Goal: Task Accomplishment & Management: Manage account settings

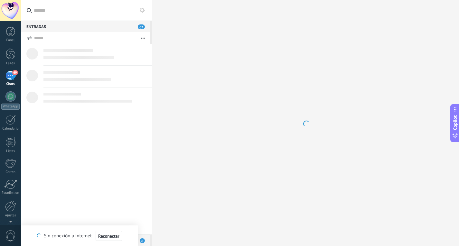
click at [13, 78] on div "69" at bounding box center [10, 75] width 10 height 9
click at [427, 62] on div at bounding box center [305, 123] width 307 height 246
click at [111, 235] on span "Reconectar" at bounding box center [108, 236] width 21 height 5
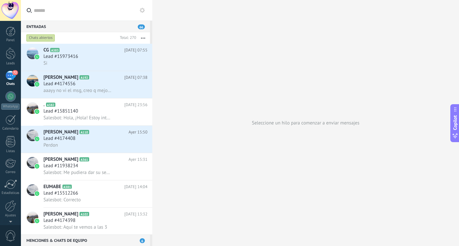
click at [14, 75] on span "72" at bounding box center [14, 72] width 5 height 5
click at [104, 113] on div "Lead #15851140" at bounding box center [95, 111] width 104 height 6
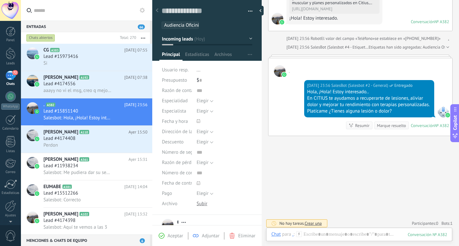
scroll to position [152, 0]
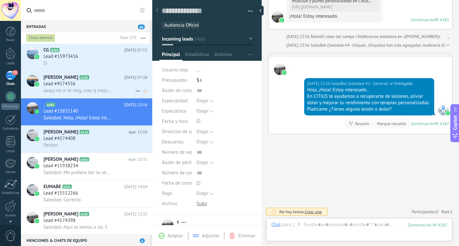
click at [103, 84] on div "Lead #4174556" at bounding box center [95, 84] width 104 height 6
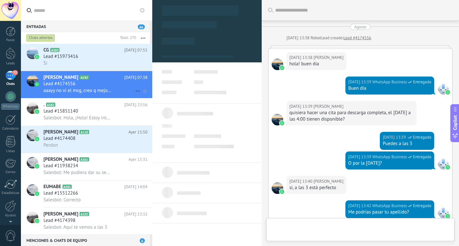
type textarea "**********"
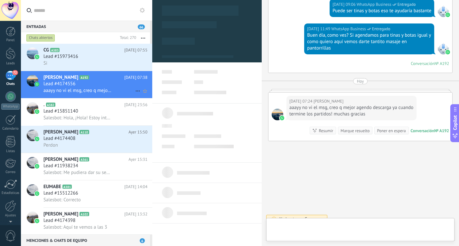
scroll to position [10, 0]
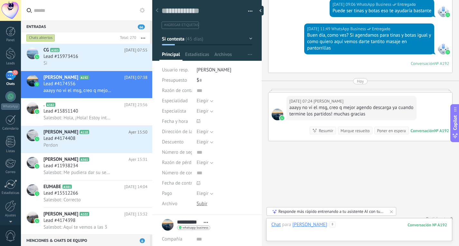
click at [351, 236] on div at bounding box center [360, 231] width 176 height 19
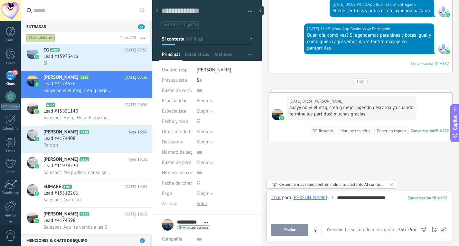
click at [293, 236] on div "**********" at bounding box center [359, 216] width 186 height 50
click at [292, 229] on span "Enviar" at bounding box center [289, 230] width 11 height 5
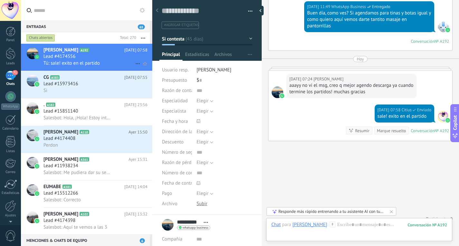
click at [71, 46] on div "[PERSON_NAME] A192 [DATE] 07:58 Lead #4174556 Tú: sale! exito en el partido" at bounding box center [97, 57] width 109 height 27
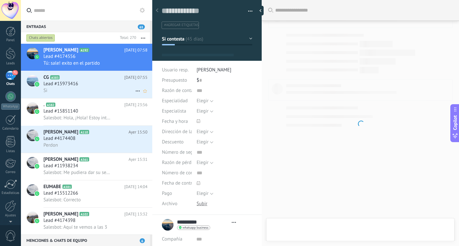
scroll to position [761, 0]
click at [78, 99] on div "CG A383 [DATE] 07:55 Lead #15973416 Si" at bounding box center [86, 84] width 131 height 27
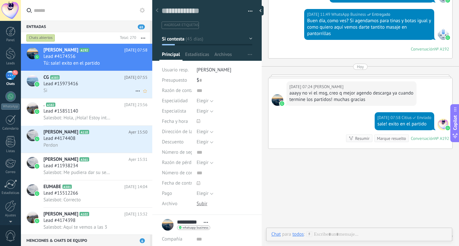
click at [87, 80] on h2 "CG A383" at bounding box center [83, 77] width 81 height 6
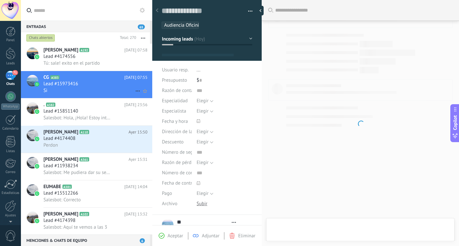
type textarea "**********"
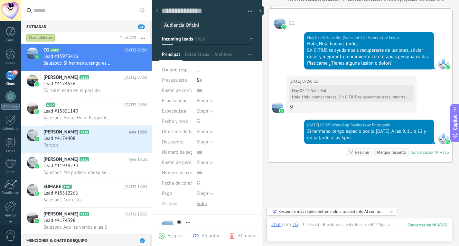
scroll to position [176, 0]
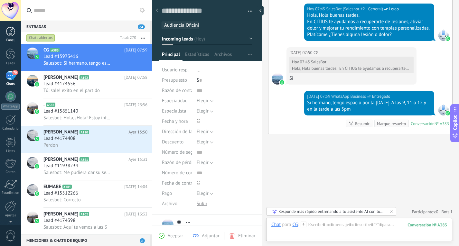
click at [16, 35] on link "Panel" at bounding box center [10, 35] width 21 height 16
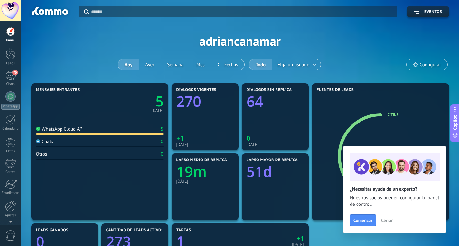
click at [388, 223] on span "Cerrar" at bounding box center [387, 220] width 12 height 5
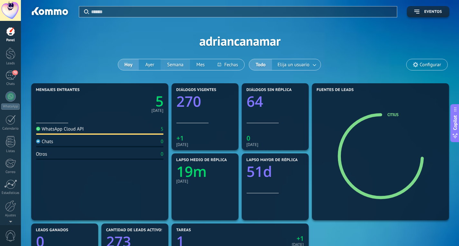
click at [177, 63] on button "Semana" at bounding box center [175, 64] width 29 height 11
click at [13, 185] on div at bounding box center [10, 185] width 13 height 10
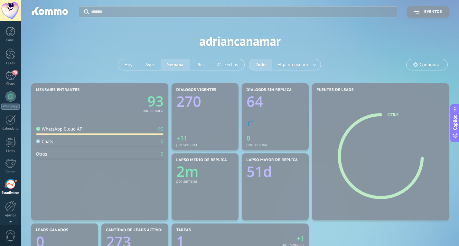
click at [13, 185] on div at bounding box center [10, 185] width 13 height 10
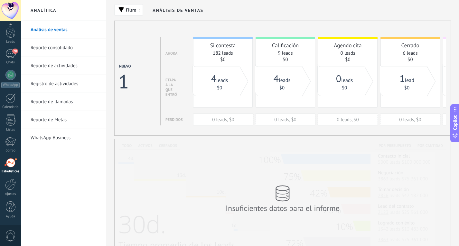
click at [59, 121] on link "Reporte de Metas" at bounding box center [65, 120] width 69 height 18
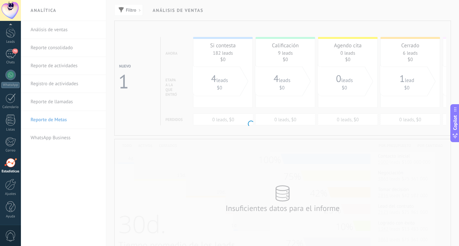
click at [59, 121] on body ".abecls-1,.abecls-2{fill-rule:evenodd}.abecls-2{fill:#fff} .abhcls-1{fill:none}…" at bounding box center [229, 123] width 459 height 246
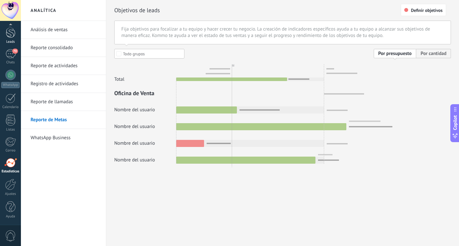
click at [8, 31] on div at bounding box center [11, 32] width 10 height 12
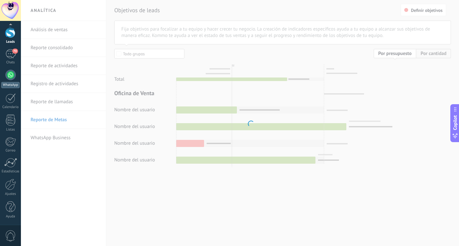
scroll to position [8, 0]
